Goal: Transaction & Acquisition: Purchase product/service

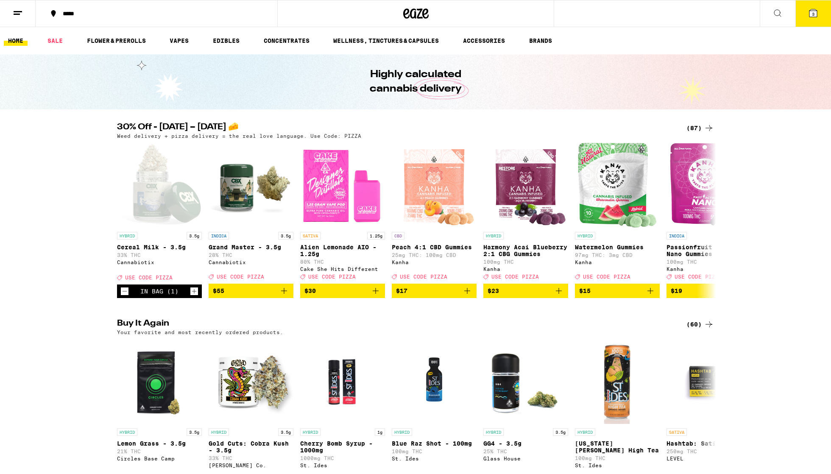
click at [394, 130] on icon at bounding box center [709, 128] width 10 height 10
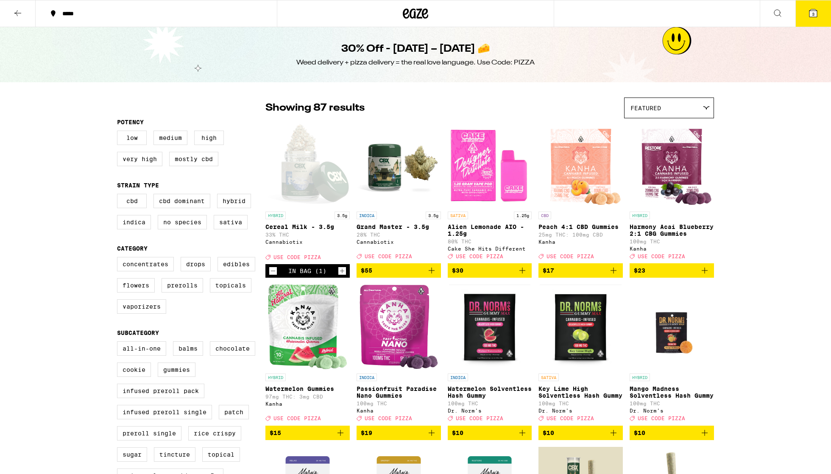
click at [394, 128] on img "Open page for Harmony Acai Blueberry 2:1 CBG Gummies from Kanha" at bounding box center [671, 164] width 83 height 85
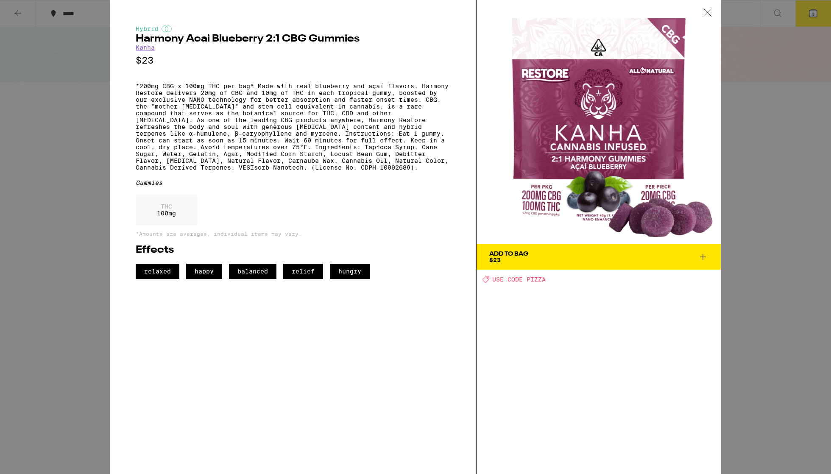
click at [394, 12] on icon at bounding box center [707, 12] width 7 height 7
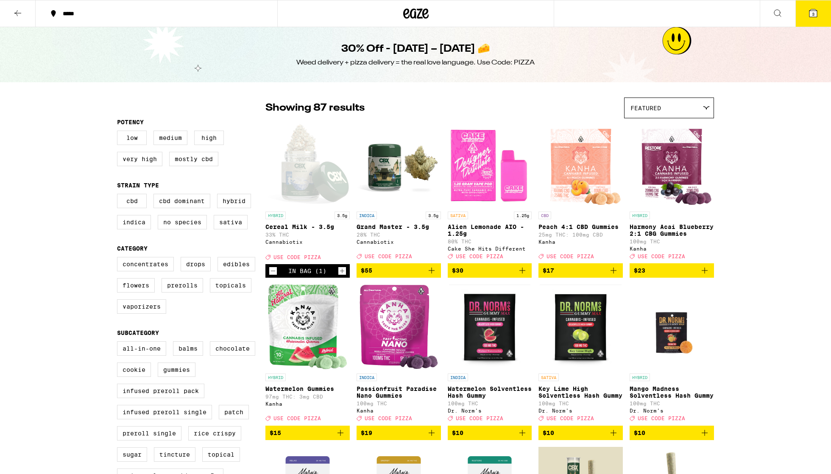
click at [394, 14] on span "3" at bounding box center [813, 13] width 3 height 5
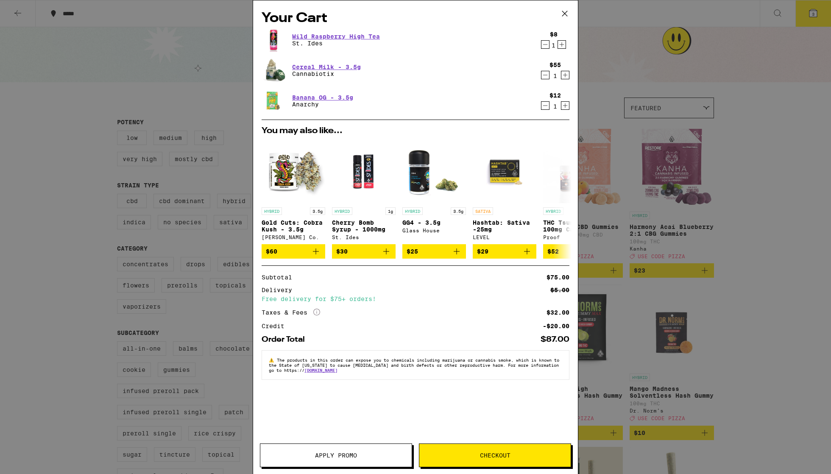
click at [394, 12] on icon at bounding box center [564, 13] width 13 height 13
